Goal: Transaction & Acquisition: Book appointment/travel/reservation

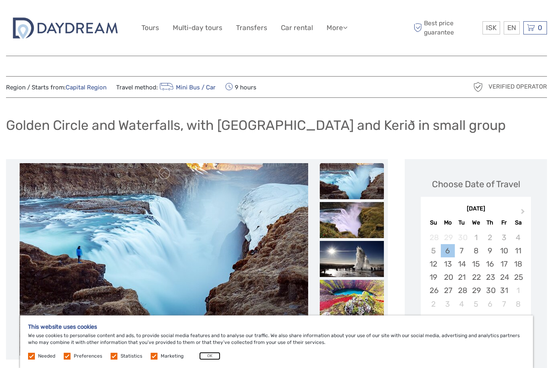
click at [206, 357] on button "OK" at bounding box center [209, 356] width 21 height 8
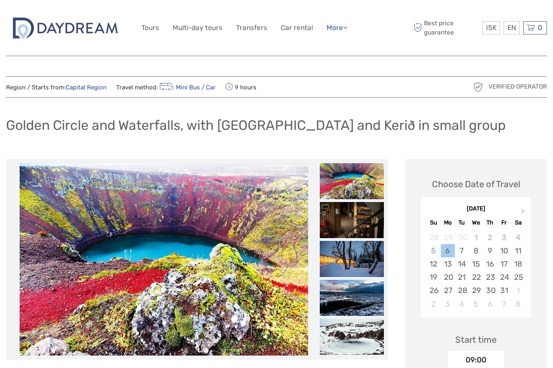
click at [347, 30] on icon at bounding box center [345, 27] width 4 height 7
click at [396, 34] on div "ISK ISK € $ £ EN English Español Deutsch Tours Multi-day tours Transfers Car re…" at bounding box center [276, 28] width 270 height 44
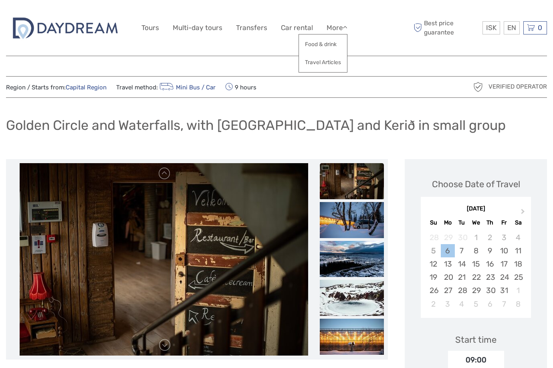
click at [428, 89] on div "Verified Operator" at bounding box center [479, 86] width 135 height 13
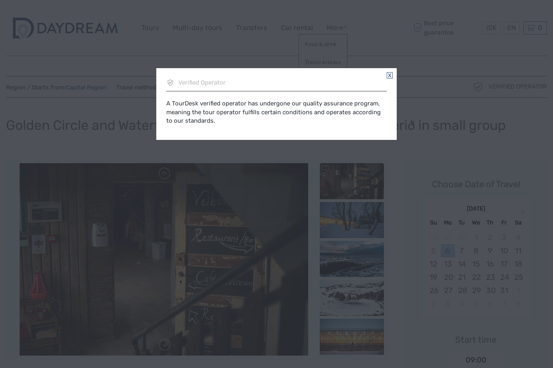
click at [390, 74] on link at bounding box center [389, 75] width 6 height 6
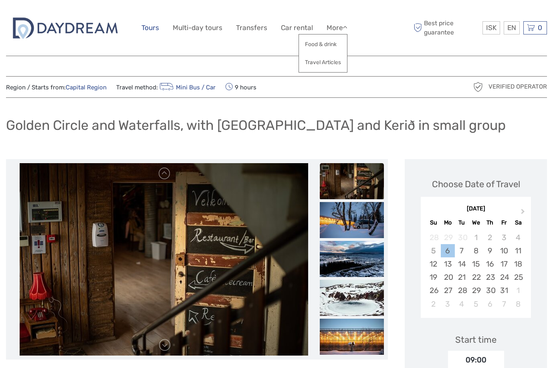
click at [151, 30] on link "Tours" at bounding box center [150, 28] width 18 height 12
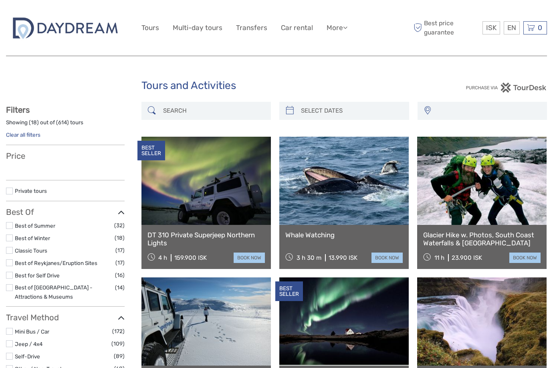
select select
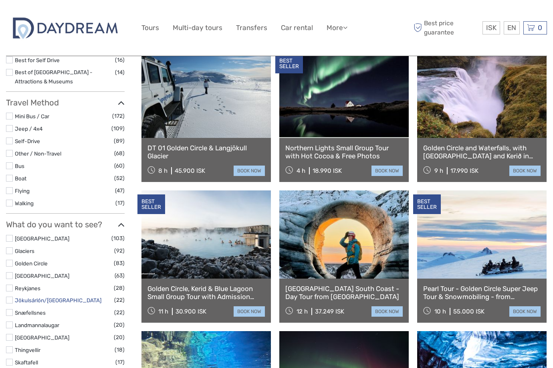
scroll to position [240, 0]
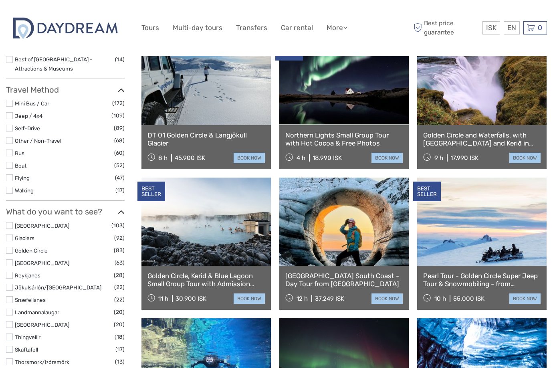
click at [9, 250] on label at bounding box center [9, 250] width 7 height 7
click at [0, 0] on input "checkbox" at bounding box center [0, 0] width 0 height 0
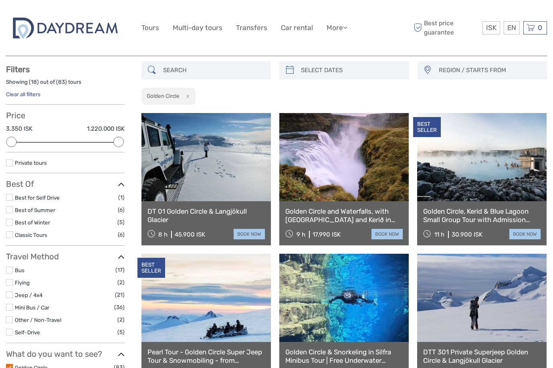
scroll to position [6, 0]
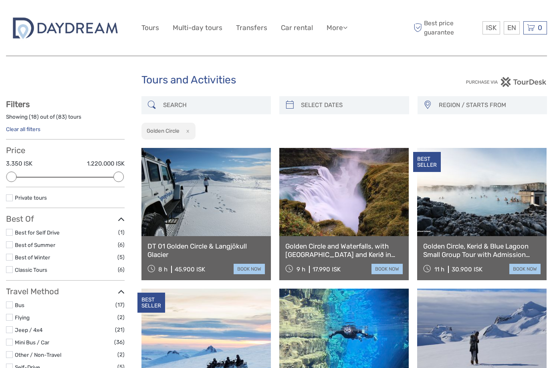
type input "05/10/2025"
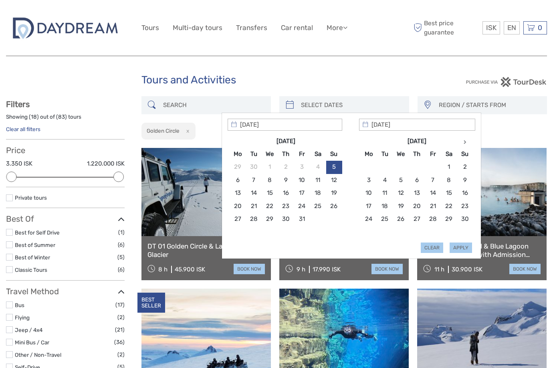
click at [340, 109] on input "search" at bounding box center [351, 105] width 107 height 14
type input "14/10/2025"
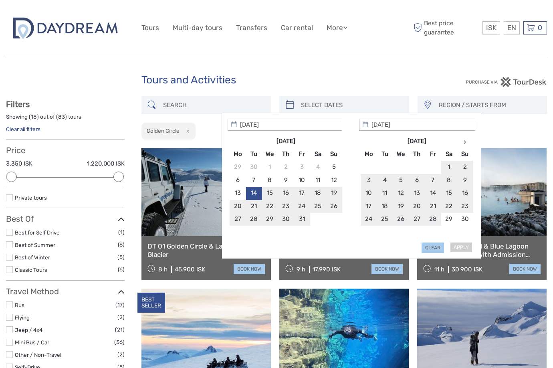
click at [461, 245] on div "Apply Clear" at bounding box center [350, 186] width 247 height 135
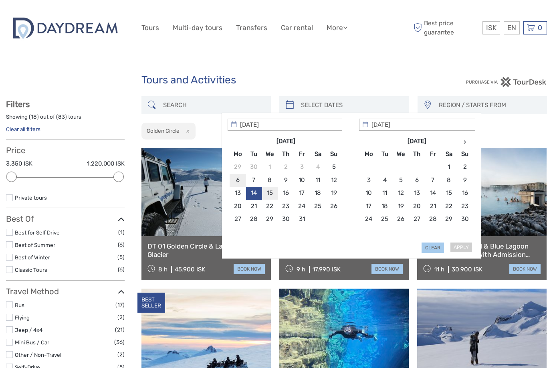
type input "15/10/2025"
type input "14/10/2025"
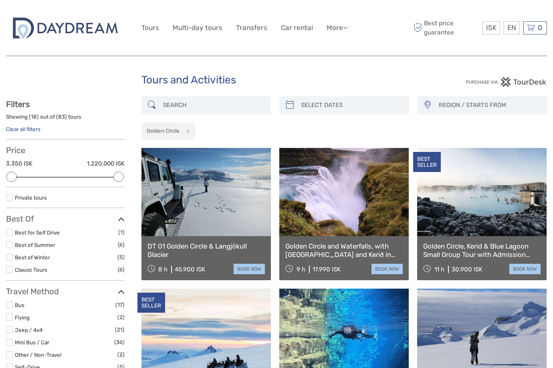
click at [432, 106] on div "REGION / STARTS FROM Capital Region East North Reykjanes / Keflavík South South…" at bounding box center [482, 105] width 130 height 18
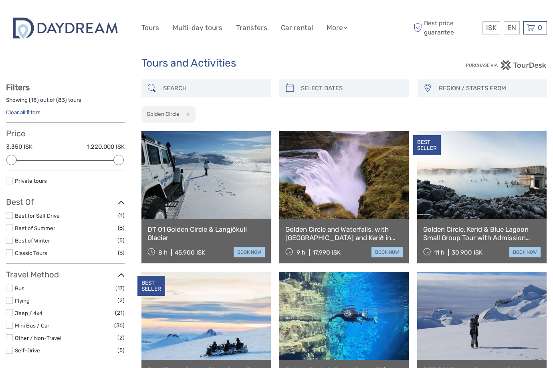
scroll to position [0, 0]
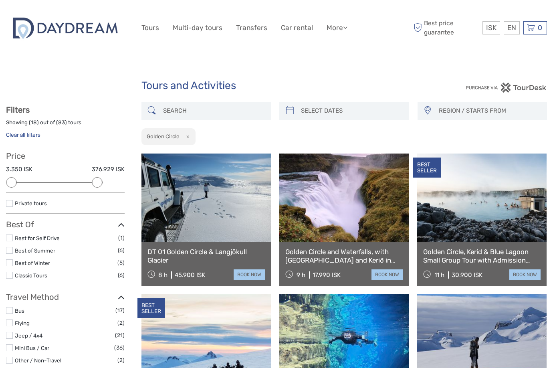
drag, startPoint x: 115, startPoint y: 184, endPoint x: 95, endPoint y: 187, distance: 20.3
click at [92, 185] on div at bounding box center [97, 182] width 10 height 10
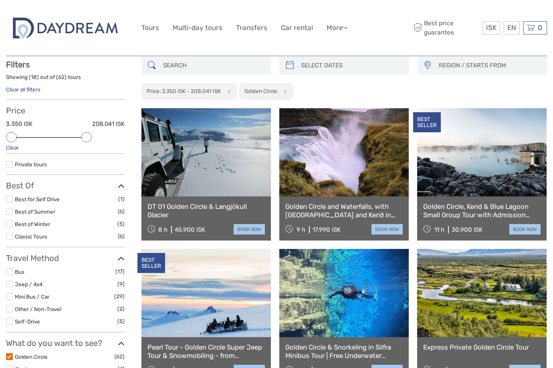
scroll to position [46, 0]
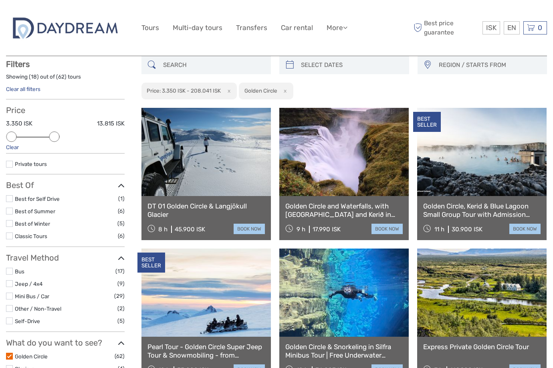
drag, startPoint x: 91, startPoint y: 139, endPoint x: 61, endPoint y: 140, distance: 30.0
click at [61, 140] on div "Price 3.350 ISK 13.815 ISK Clear" at bounding box center [65, 129] width 119 height 48
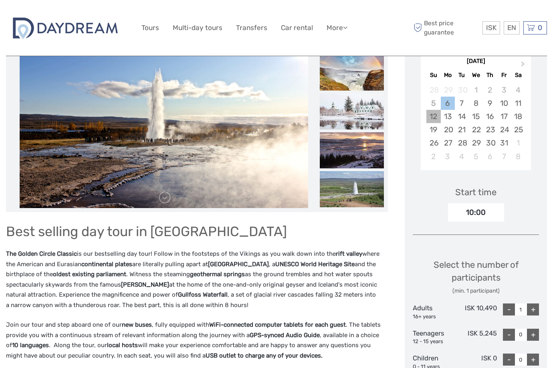
scroll to position [198, 0]
